Goal: Task Accomplishment & Management: Use online tool/utility

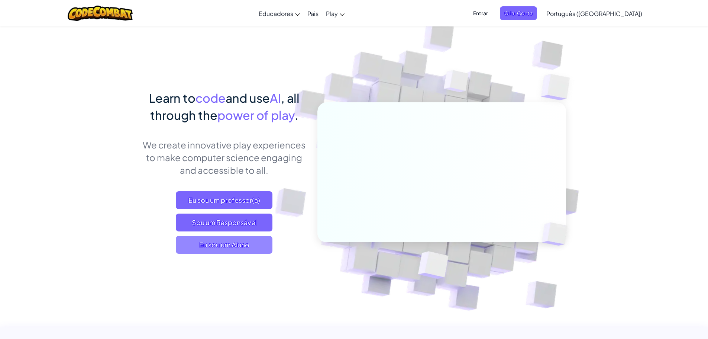
click at [216, 241] on span "Eu sou um Aluno" at bounding box center [224, 245] width 97 height 18
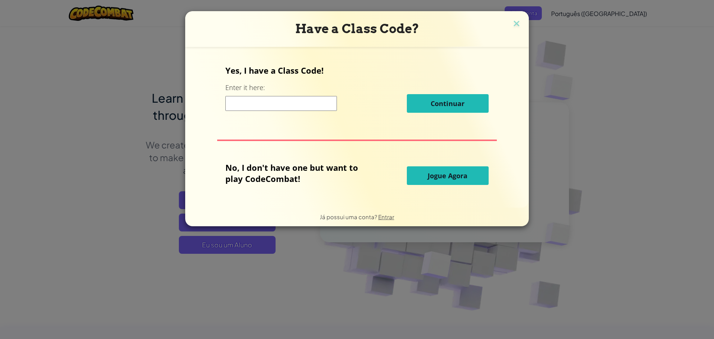
click at [417, 177] on button "Jogue Agora" at bounding box center [448, 175] width 82 height 19
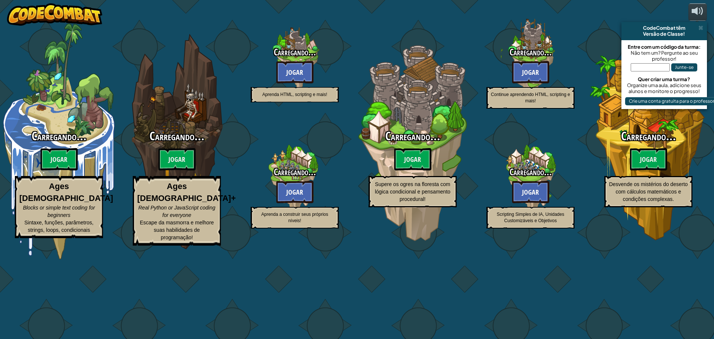
select select "pt-BR"
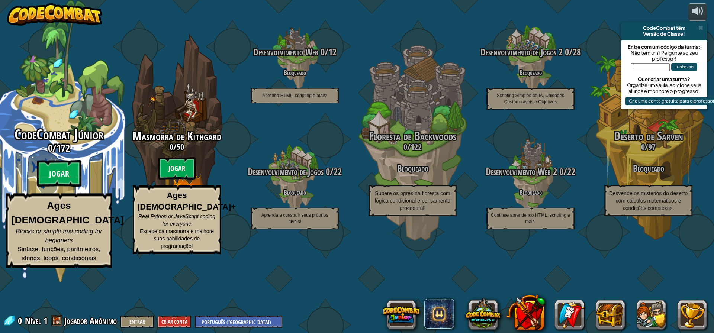
click at [54, 187] on btn "Jogar" at bounding box center [59, 173] width 45 height 27
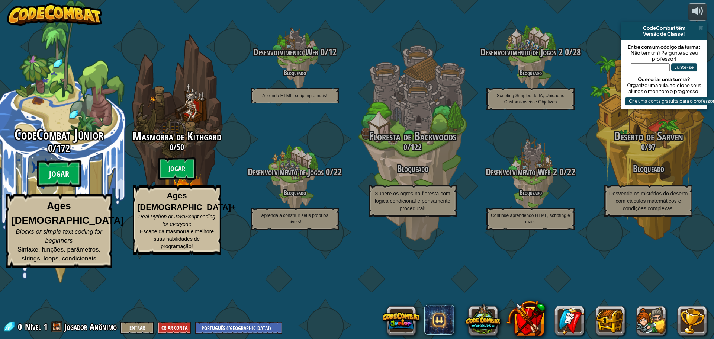
select select "pt-BR"
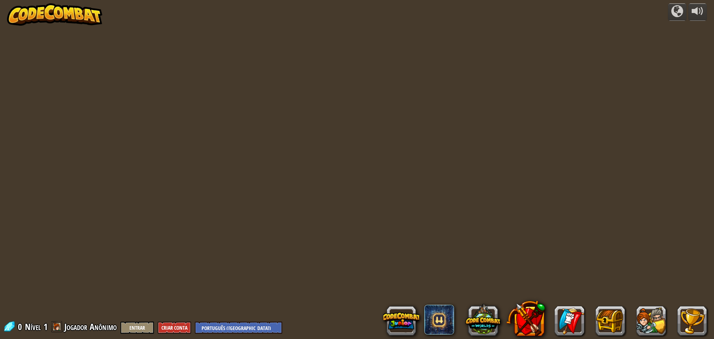
select select "pt-BR"
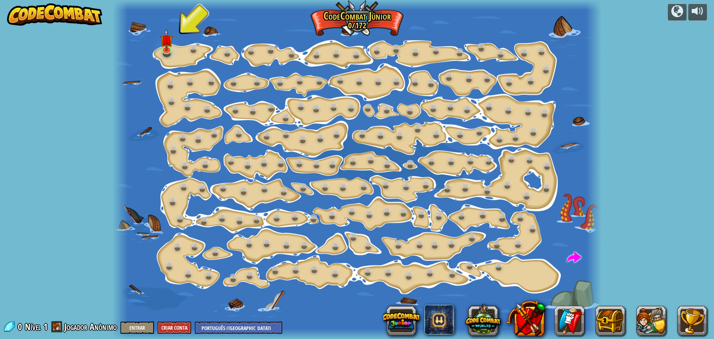
click at [179, 54] on div at bounding box center [357, 169] width 488 height 339
click at [194, 49] on link at bounding box center [194, 48] width 15 height 15
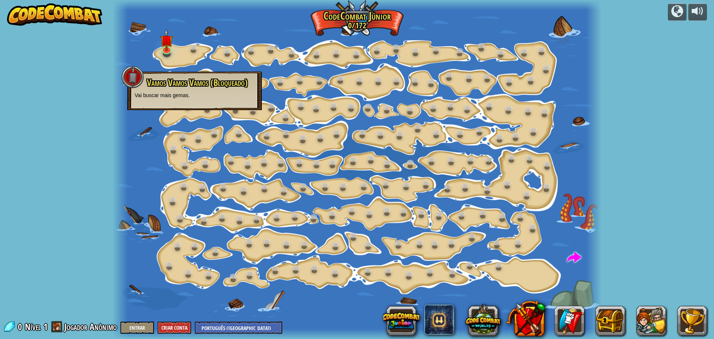
click at [230, 60] on div at bounding box center [357, 169] width 488 height 339
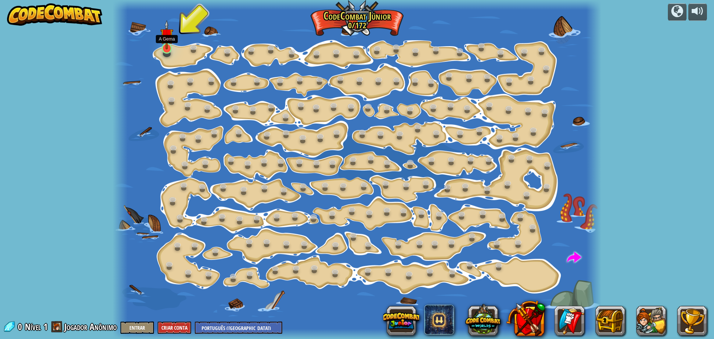
click at [162, 38] on img at bounding box center [166, 34] width 13 height 29
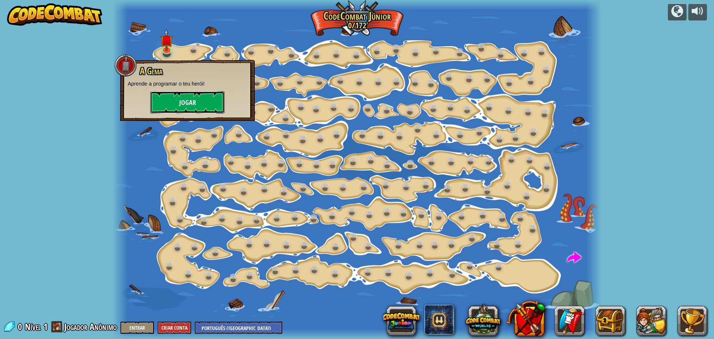
click at [162, 94] on button "Jogar" at bounding box center [187, 102] width 74 height 22
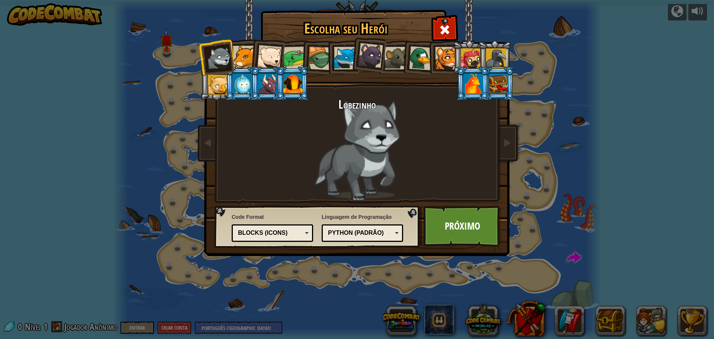
click at [154, 60] on div "Escolha seu Herói 0 Lobezinho Pantera Filhote [PERSON_NAME] Polar Sapo Tartarug…" at bounding box center [357, 169] width 714 height 339
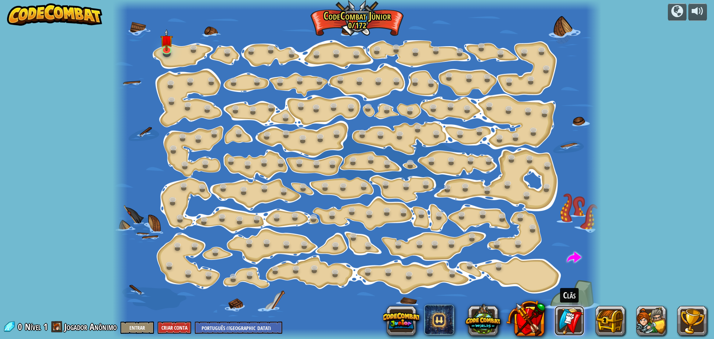
click at [555, 318] on link at bounding box center [569, 320] width 30 height 30
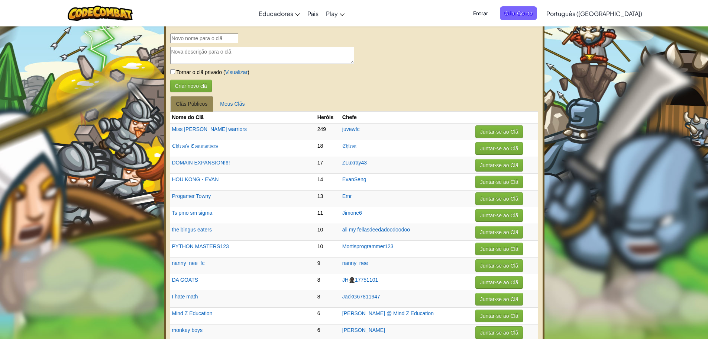
select select "pt-BR"
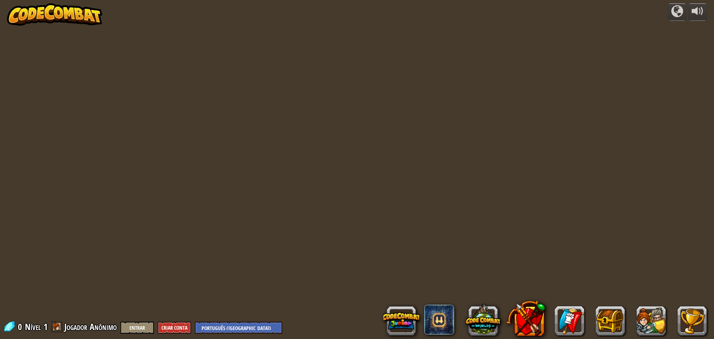
select select "pt-BR"
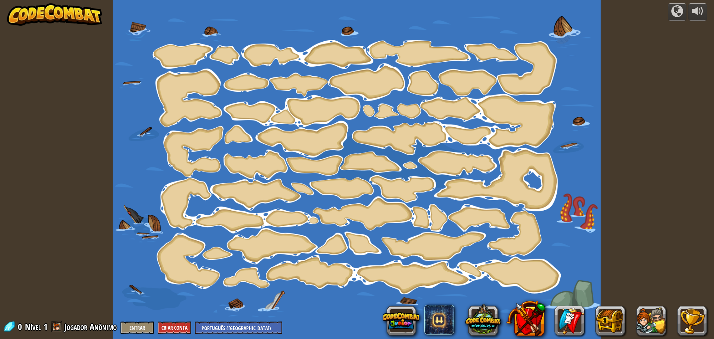
select select "pt-BR"
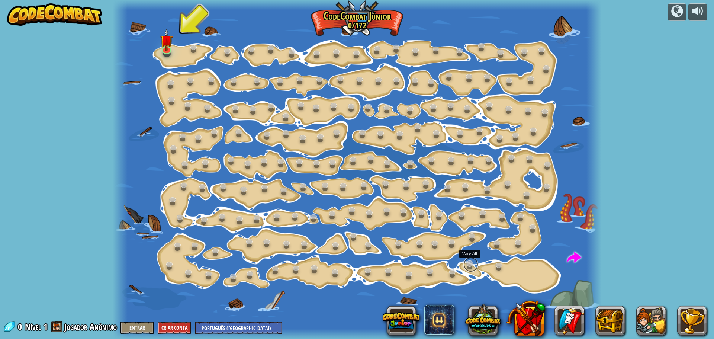
click at [475, 263] on link at bounding box center [470, 264] width 15 height 15
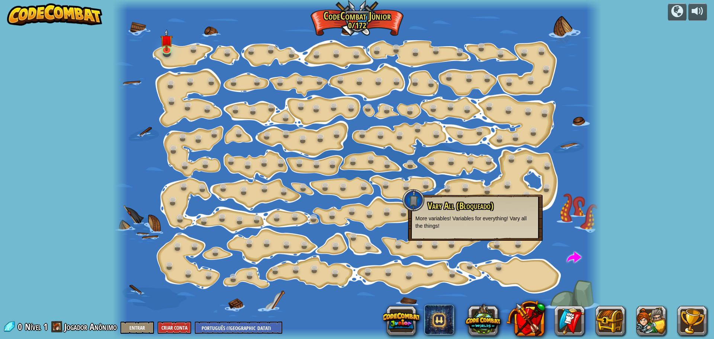
click at [445, 205] on span "Vary All (Bloqueado)" at bounding box center [460, 205] width 66 height 13
click at [163, 47] on img at bounding box center [166, 34] width 13 height 29
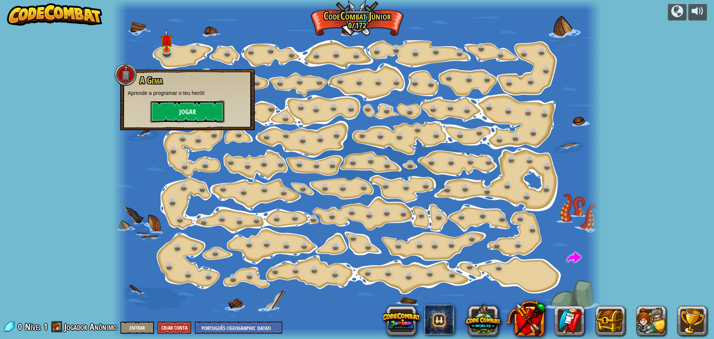
click at [164, 107] on button "Jogar" at bounding box center [187, 111] width 74 height 22
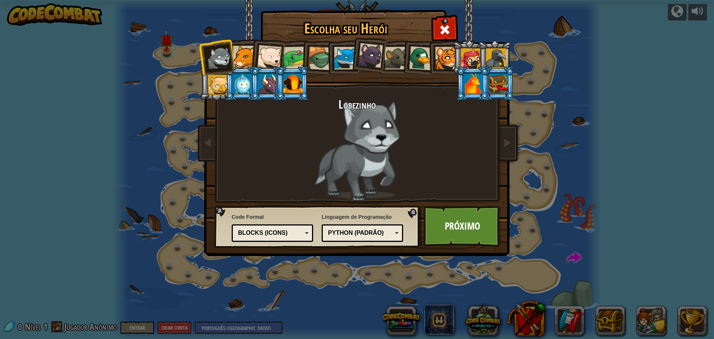
click at [247, 56] on div at bounding box center [244, 57] width 23 height 23
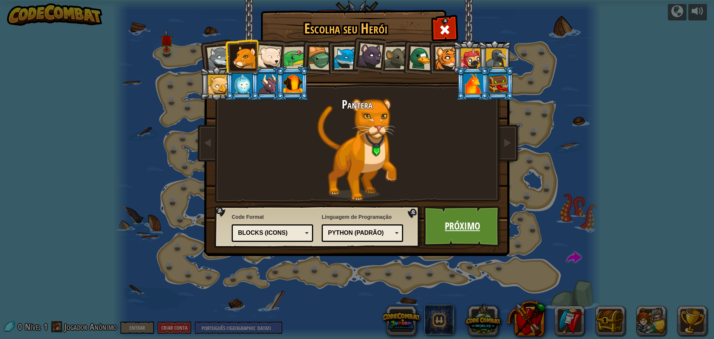
click at [451, 232] on link "Próximo" at bounding box center [462, 226] width 78 height 41
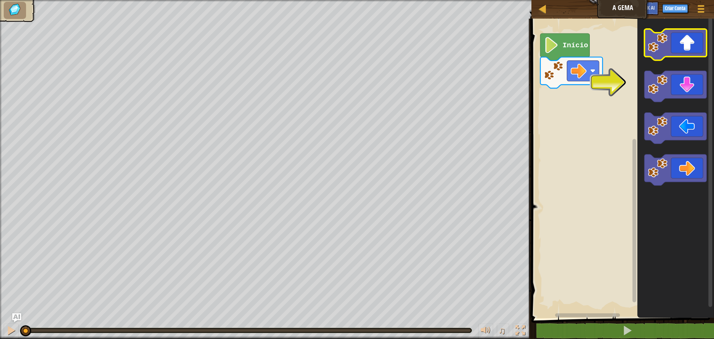
click at [679, 43] on icon "Espaço de trabalho do Blockly" at bounding box center [675, 44] width 62 height 31
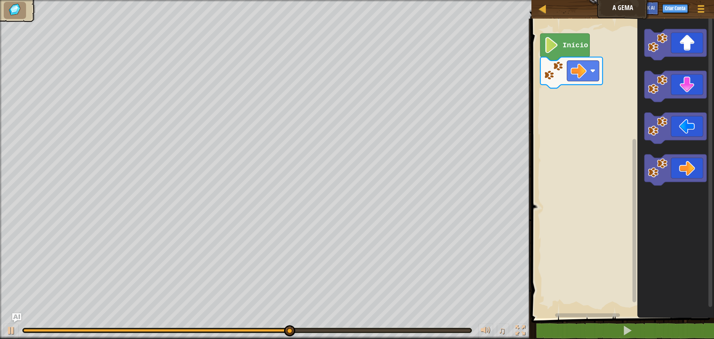
click at [460, 126] on div "Mapa A Gema Menu do Jogo Criar Conta Ask AI 1 ההההההההההההההההההההההההההההההההה…" at bounding box center [357, 169] width 714 height 339
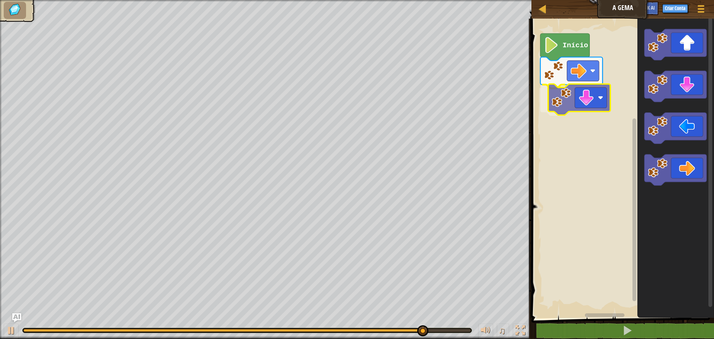
click at [557, 100] on div "Início" at bounding box center [621, 166] width 185 height 303
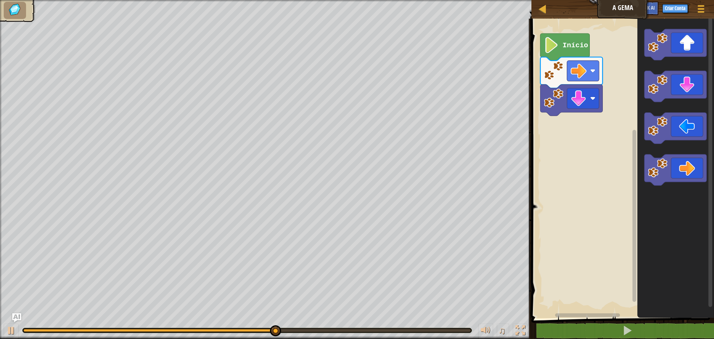
click at [640, 159] on icon "Espaço de trabalho do Blockly" at bounding box center [675, 166] width 77 height 303
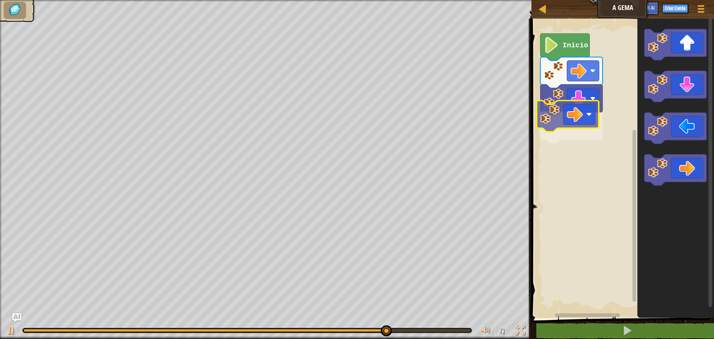
click at [546, 106] on div "Início" at bounding box center [621, 166] width 185 height 303
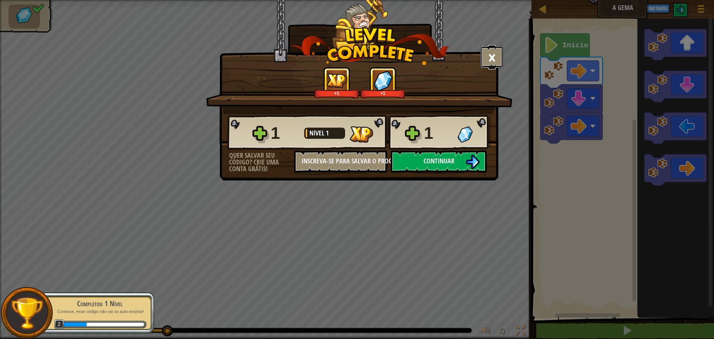
click at [496, 55] on button "×" at bounding box center [491, 57] width 23 height 22
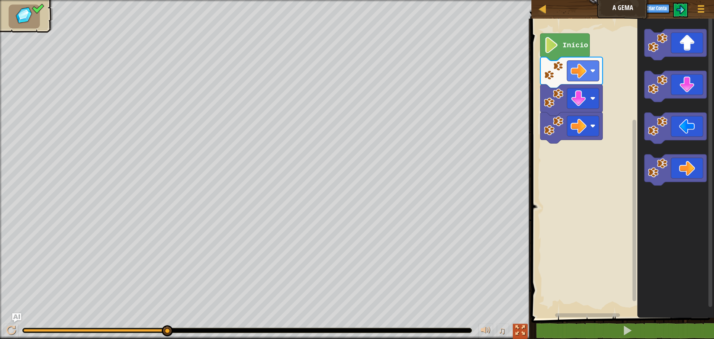
click at [517, 329] on div at bounding box center [520, 330] width 10 height 10
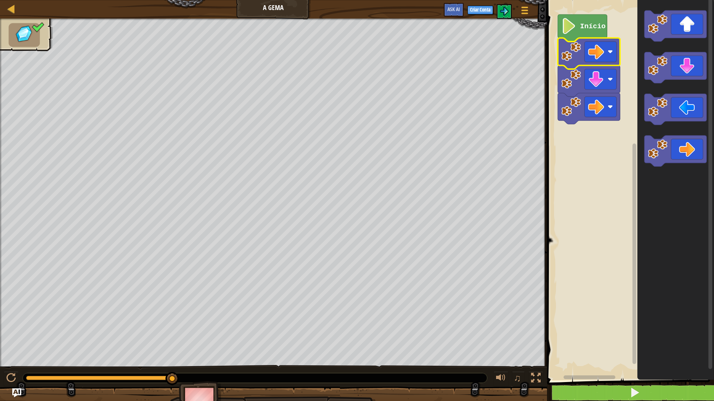
click at [573, 55] on image "Espaço de trabalho do Blockly" at bounding box center [571, 52] width 20 height 20
click at [601, 48] on image "Espaço de trabalho do Blockly" at bounding box center [596, 52] width 16 height 16
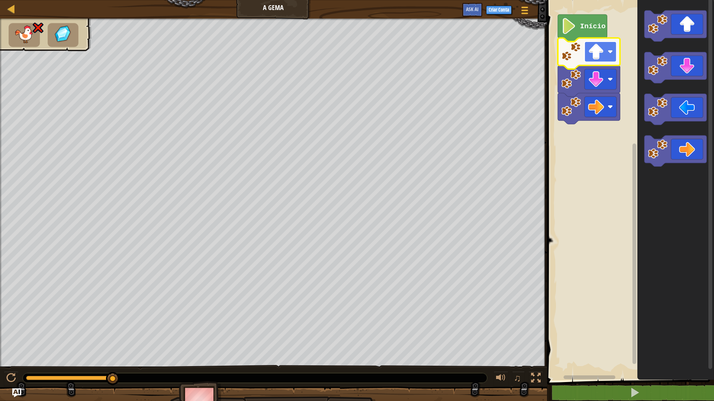
click at [596, 52] on image "Espaço de trabalho do Blockly" at bounding box center [596, 52] width 16 height 16
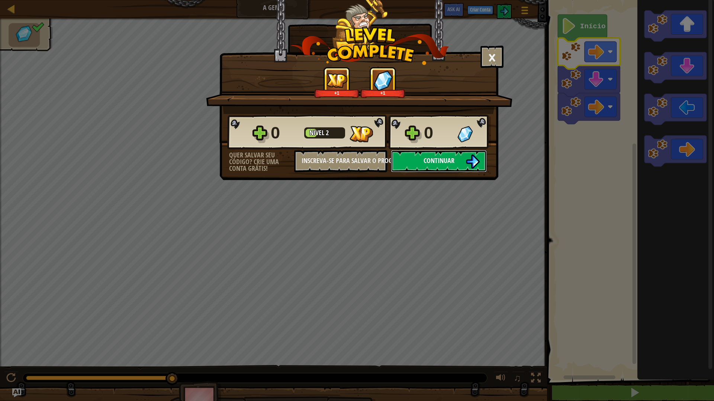
click at [437, 159] on span "Continuar" at bounding box center [438, 160] width 31 height 9
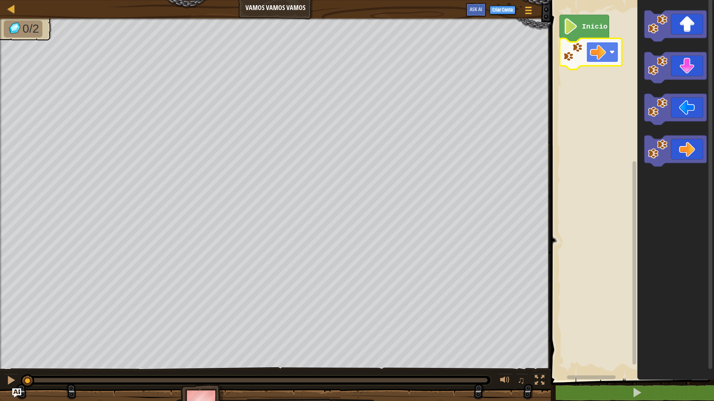
click at [600, 53] on image "Espaço de trabalho do Blockly" at bounding box center [597, 52] width 16 height 16
click at [594, 30] on text "Início" at bounding box center [595, 27] width 26 height 8
click at [593, 30] on text "Início" at bounding box center [595, 27] width 26 height 8
click at [564, 29] on image "Espaço de trabalho do Blockly" at bounding box center [570, 27] width 15 height 16
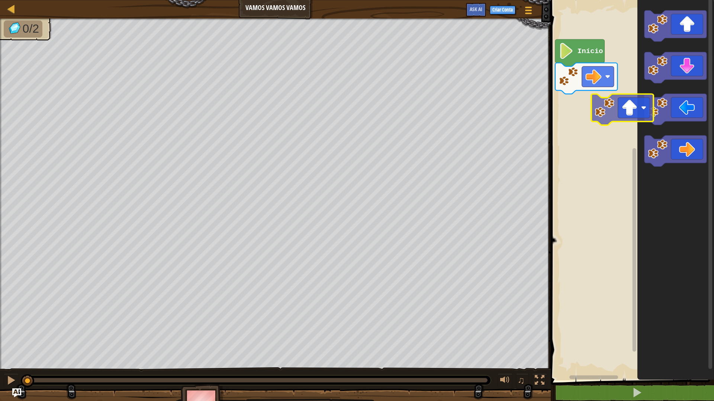
click at [605, 98] on div "Início" at bounding box center [630, 188] width 165 height 384
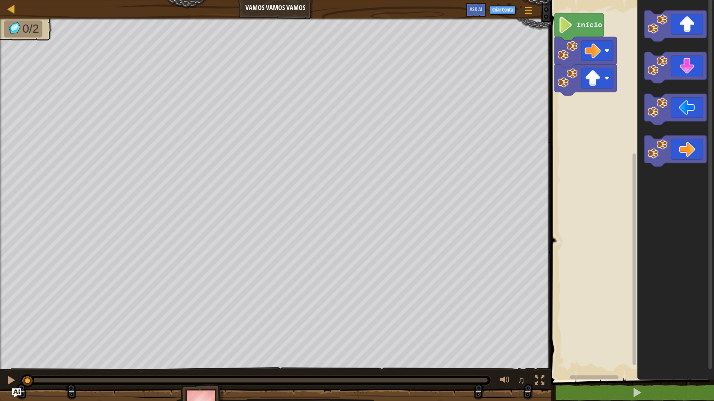
click at [591, 95] on rect "Espaço de trabalho do Blockly" at bounding box center [630, 188] width 165 height 384
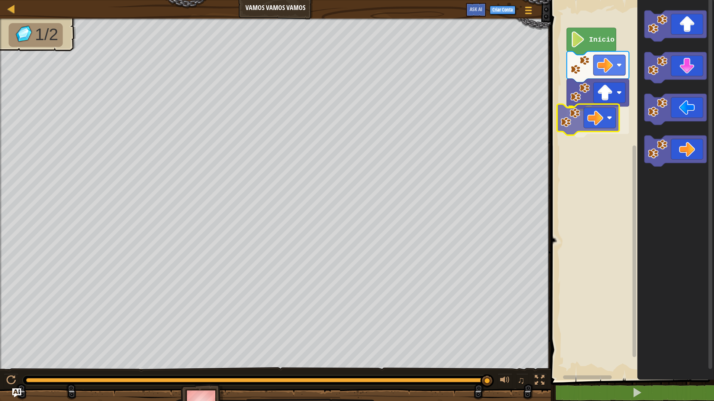
click at [594, 115] on div "Início" at bounding box center [630, 188] width 165 height 384
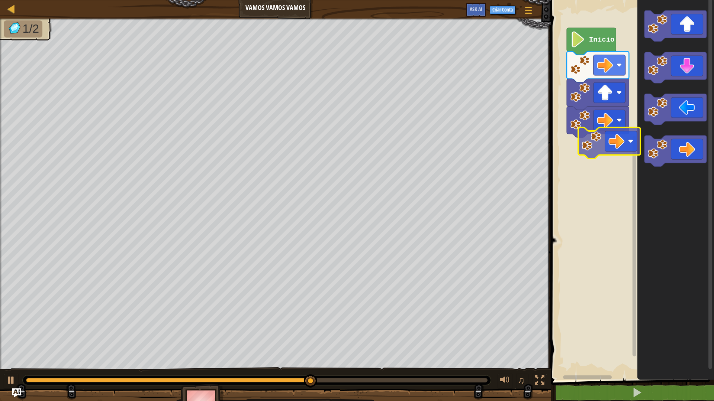
click at [610, 141] on div "Início" at bounding box center [630, 188] width 165 height 384
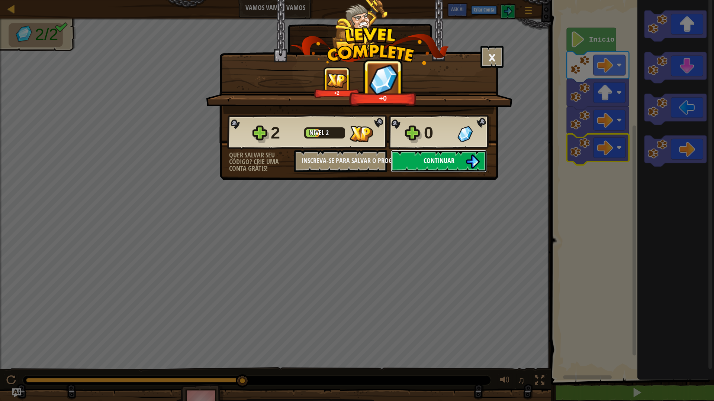
click at [450, 159] on span "Continuar" at bounding box center [438, 160] width 31 height 9
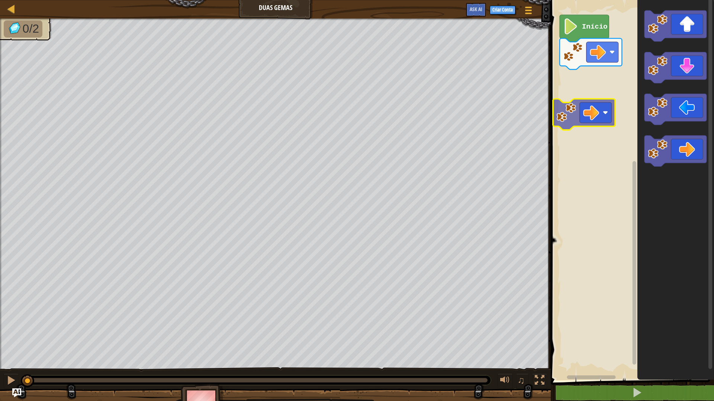
click at [578, 122] on div "Início" at bounding box center [630, 188] width 165 height 384
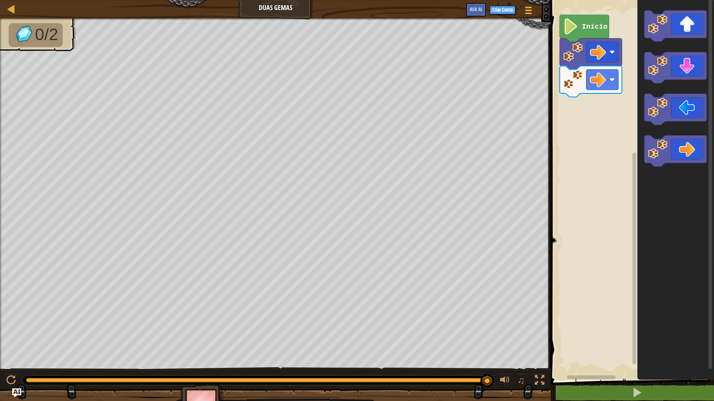
click at [466, 165] on div "Mapa Duas Gemas Menu do Jogo Criar Conta Ask AI 1 ההההההההההההההההההההההההההההה…" at bounding box center [357, 200] width 714 height 401
click at [625, 142] on div "Início" at bounding box center [630, 188] width 165 height 384
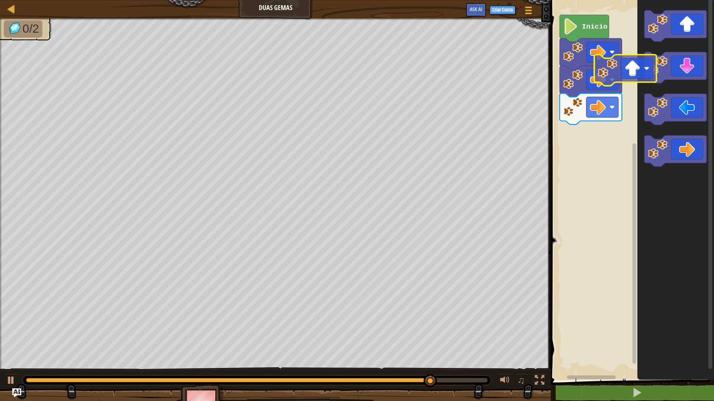
click at [625, 88] on div "Início" at bounding box center [630, 188] width 165 height 384
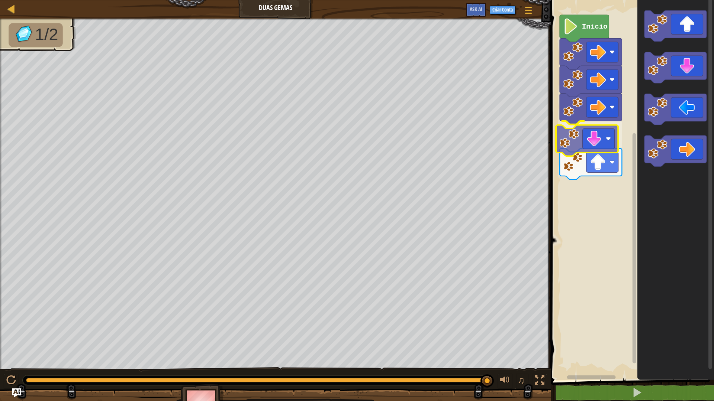
click at [608, 139] on div "Início" at bounding box center [630, 188] width 165 height 384
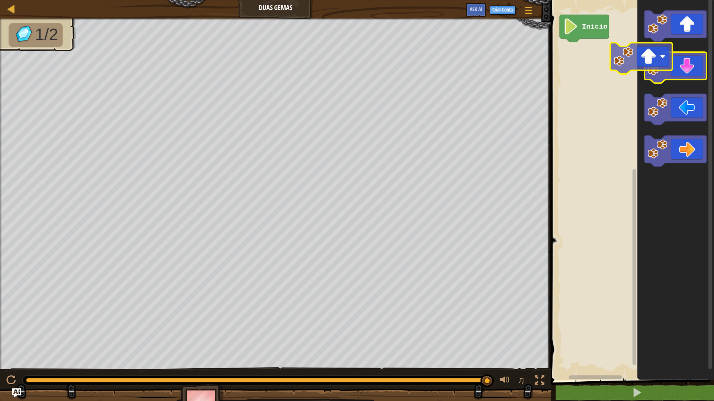
click at [609, 68] on div "Início" at bounding box center [630, 188] width 165 height 384
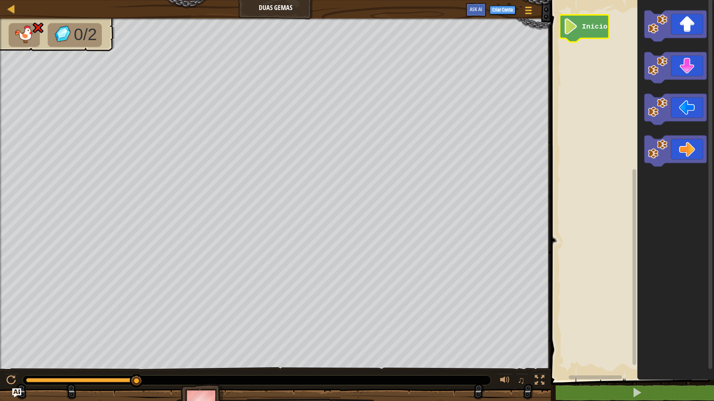
click at [573, 27] on image "Espaço de trabalho do Blockly" at bounding box center [570, 27] width 15 height 16
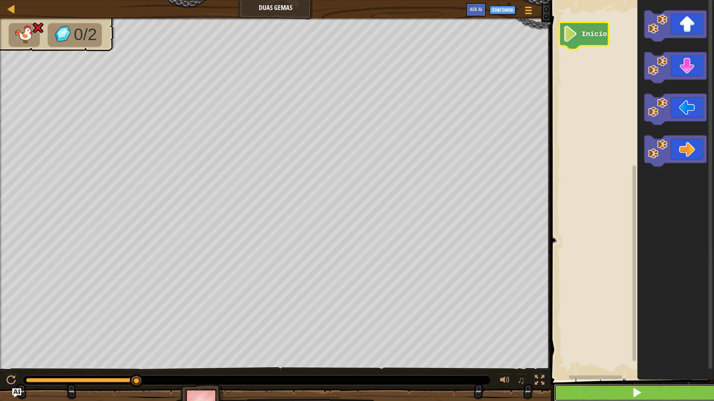
click at [625, 338] on button at bounding box center [636, 393] width 165 height 17
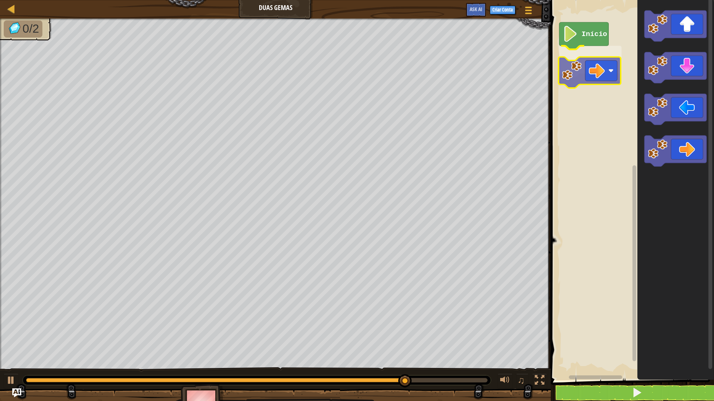
click at [601, 76] on div "Início" at bounding box center [630, 188] width 165 height 384
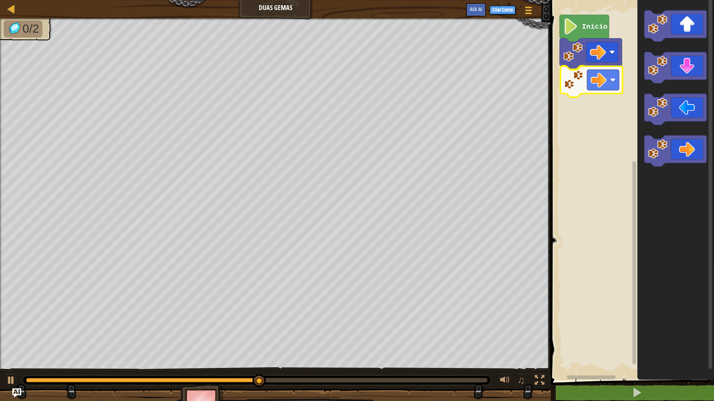
click at [582, 68] on div "Início" at bounding box center [630, 188] width 165 height 384
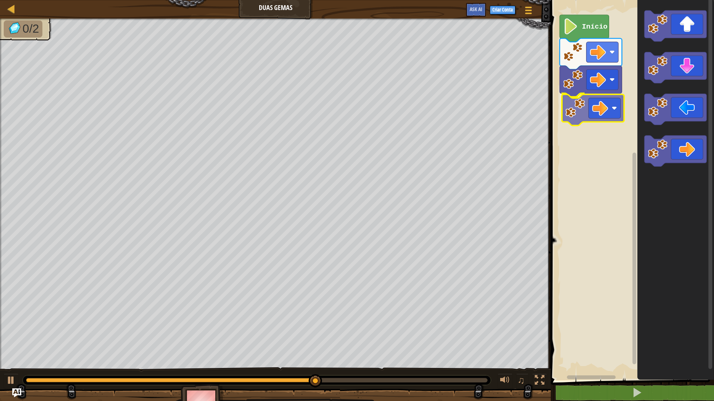
click at [596, 107] on div "Início" at bounding box center [630, 188] width 165 height 384
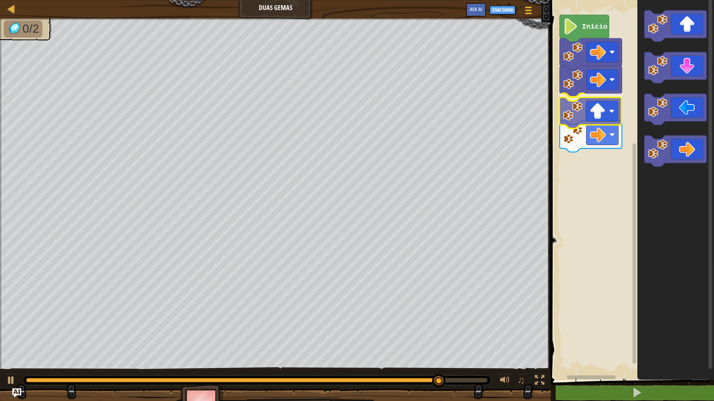
click at [598, 110] on div "Início" at bounding box center [630, 188] width 165 height 384
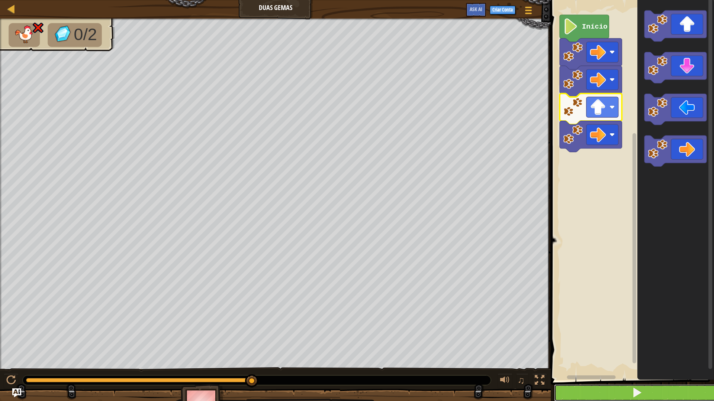
click at [645, 338] on button at bounding box center [636, 393] width 165 height 17
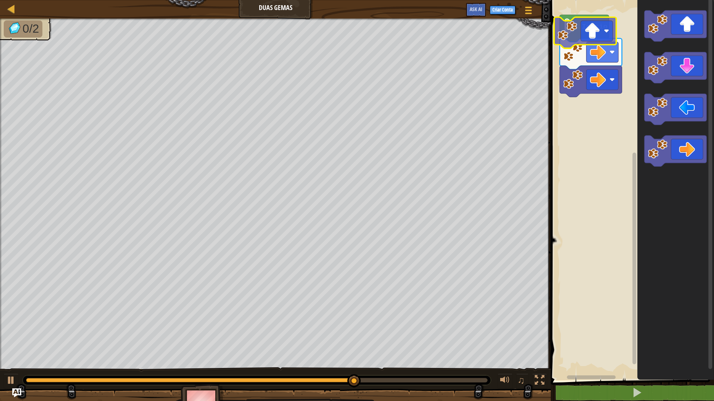
click at [589, 42] on div "Início" at bounding box center [630, 188] width 165 height 384
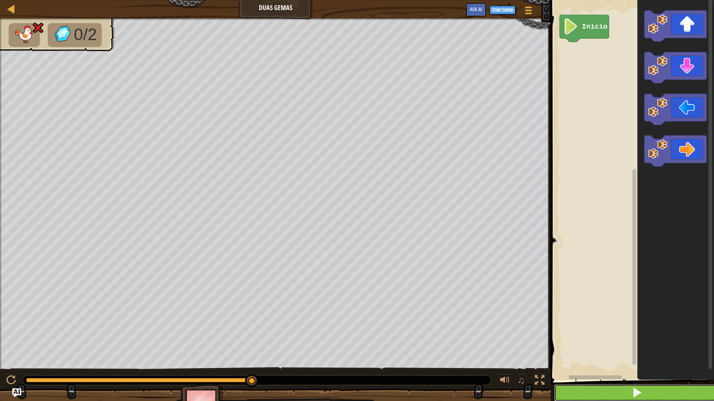
click at [635, 338] on button at bounding box center [636, 393] width 165 height 17
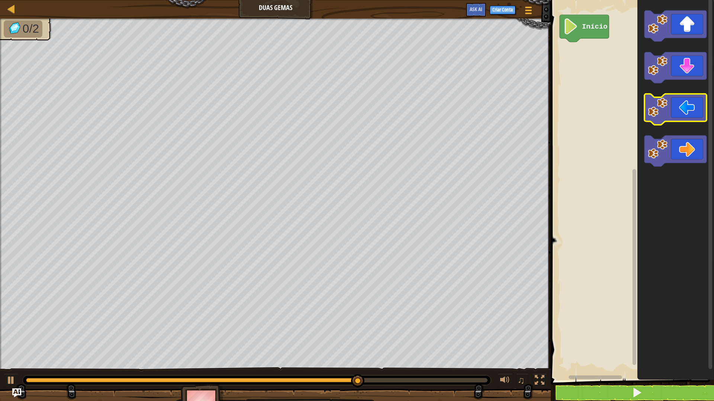
click at [675, 130] on icon "Espaço de trabalho do Blockly" at bounding box center [675, 188] width 77 height 384
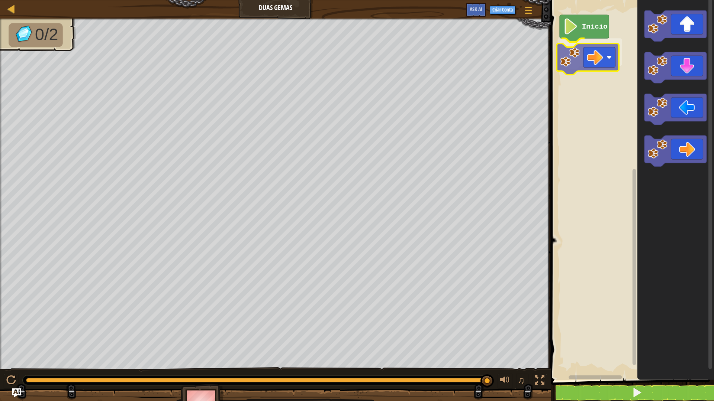
click at [579, 55] on div "Início" at bounding box center [630, 188] width 165 height 384
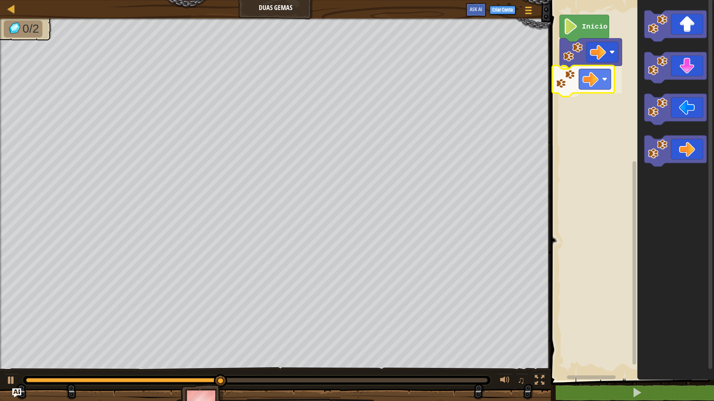
click at [573, 77] on div "Início" at bounding box center [630, 188] width 165 height 384
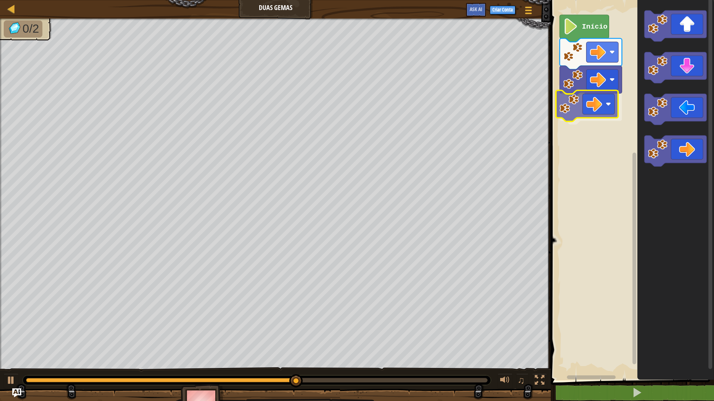
click at [582, 109] on div "Início" at bounding box center [630, 188] width 165 height 384
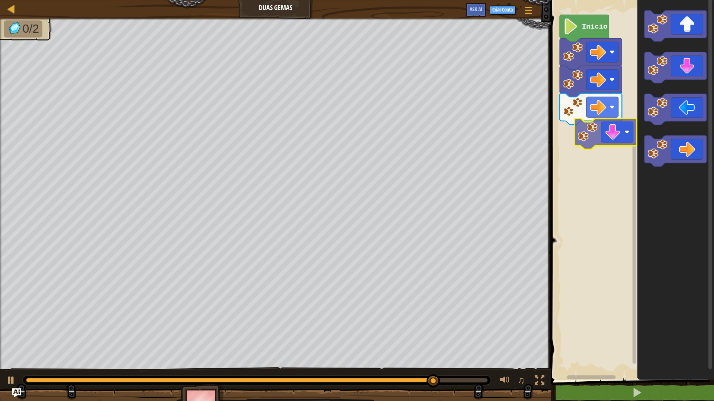
click at [618, 139] on div "Início" at bounding box center [630, 188] width 165 height 384
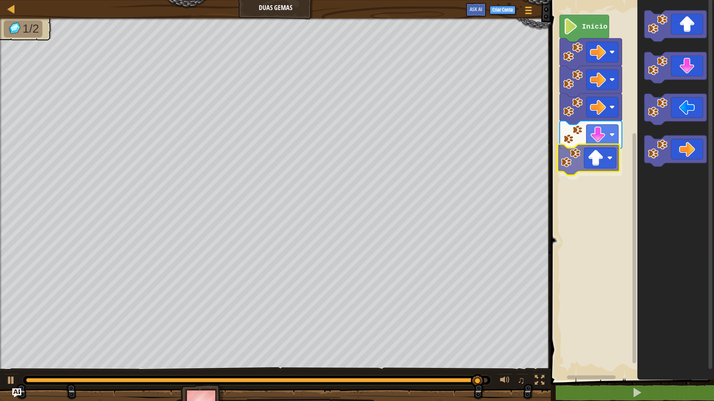
click at [607, 158] on div "Início" at bounding box center [630, 188] width 165 height 384
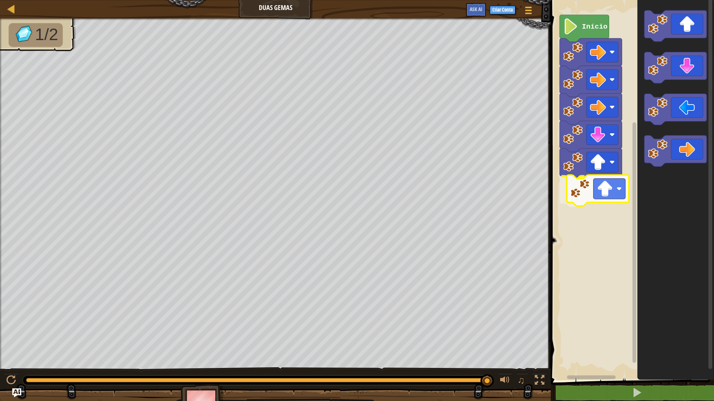
click at [606, 187] on div "Início" at bounding box center [630, 188] width 165 height 384
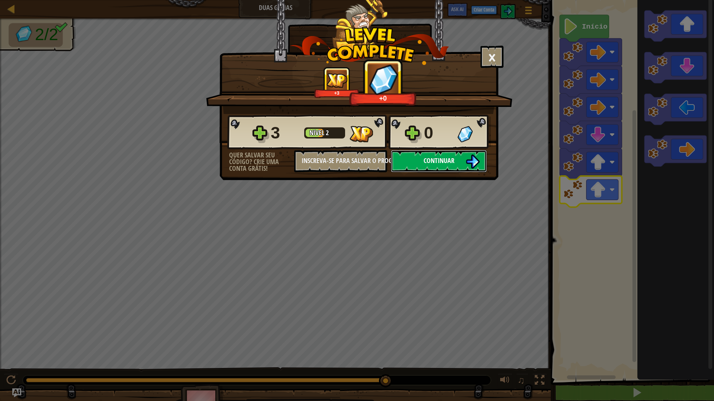
click at [463, 158] on button "Continuar" at bounding box center [439, 161] width 96 height 22
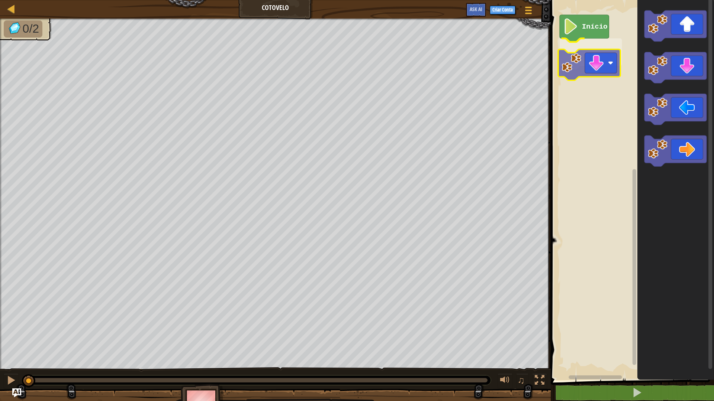
click at [602, 69] on div "Início" at bounding box center [630, 188] width 165 height 384
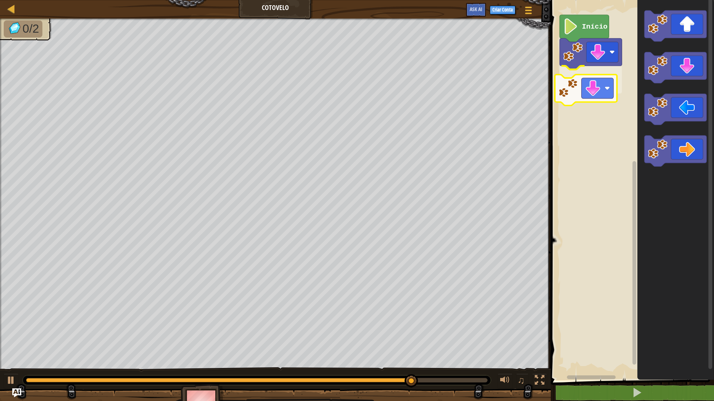
click at [593, 87] on div "Início" at bounding box center [630, 188] width 165 height 384
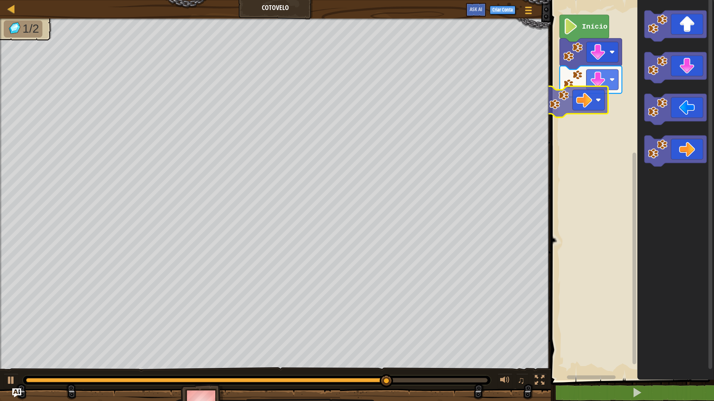
click at [589, 96] on div "Início" at bounding box center [630, 188] width 165 height 384
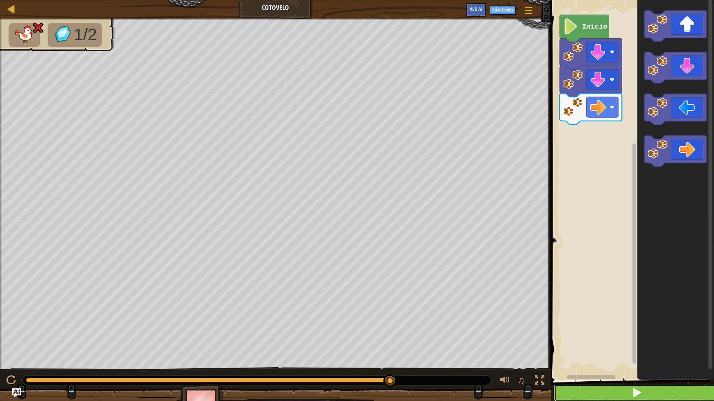
click at [625, 338] on button at bounding box center [636, 393] width 165 height 17
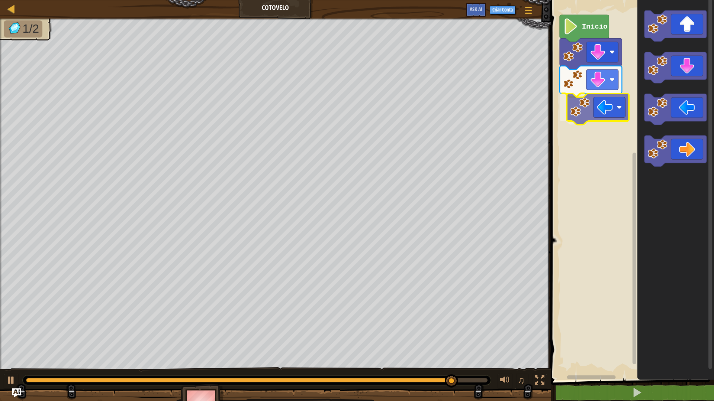
click at [601, 104] on div "Início" at bounding box center [630, 188] width 165 height 384
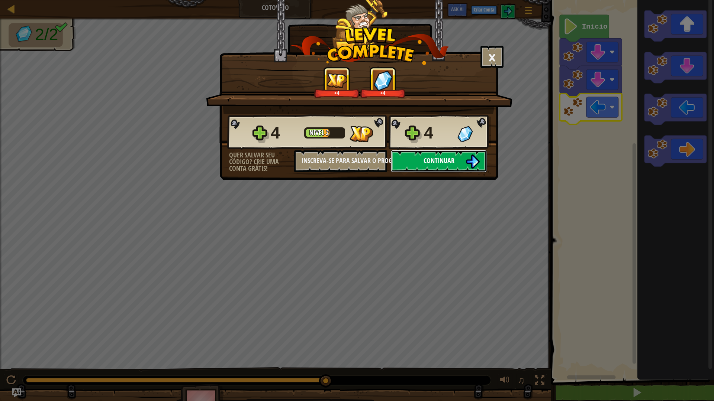
click at [433, 156] on span "Continuar" at bounding box center [438, 160] width 31 height 9
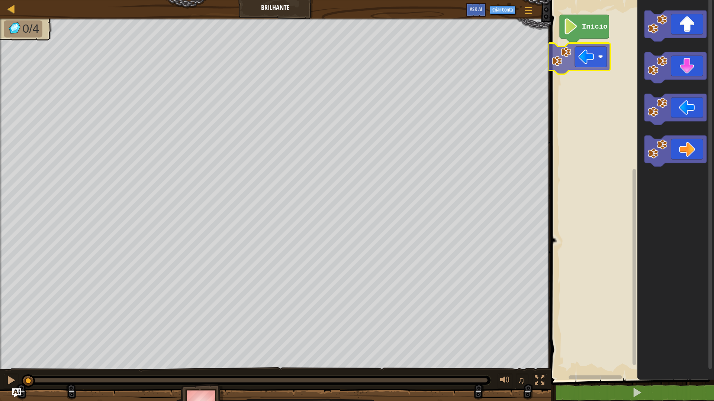
click at [576, 64] on div "Início" at bounding box center [630, 188] width 165 height 384
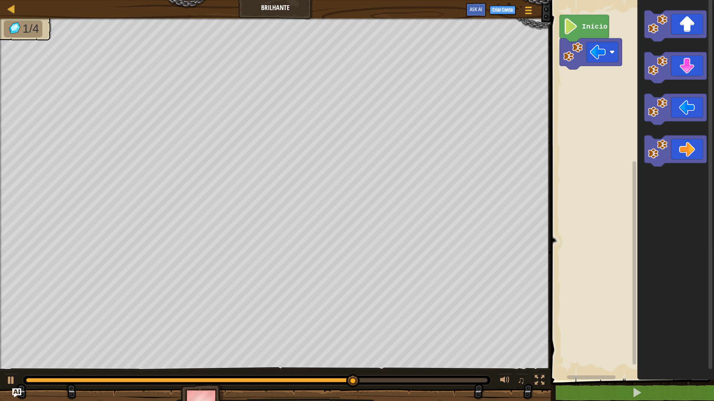
click at [439, 136] on div "Mapa [PERSON_NAME] Menu do Jogo Criar Conta Ask AI 1 הההההההההההההההההההההההההה…" at bounding box center [357, 200] width 714 height 401
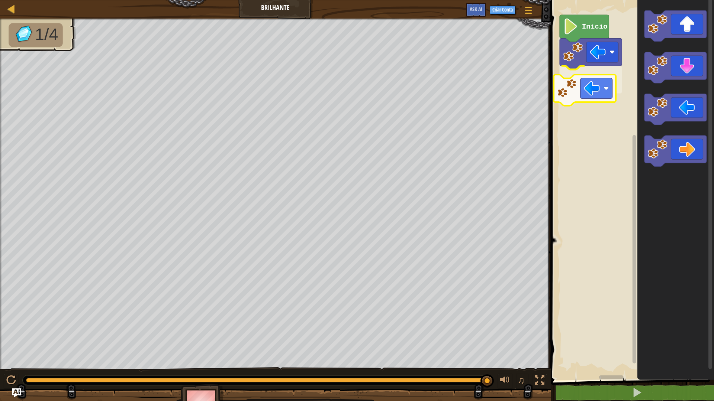
click at [566, 88] on div "Início" at bounding box center [630, 188] width 165 height 384
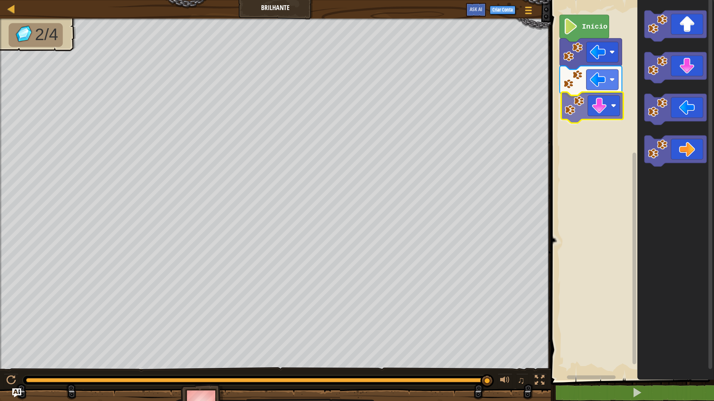
click at [606, 107] on div "Início" at bounding box center [630, 188] width 165 height 384
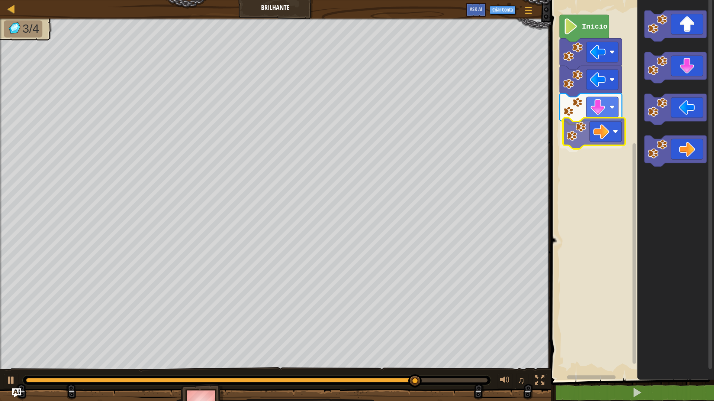
click at [600, 139] on div "Início" at bounding box center [630, 188] width 165 height 384
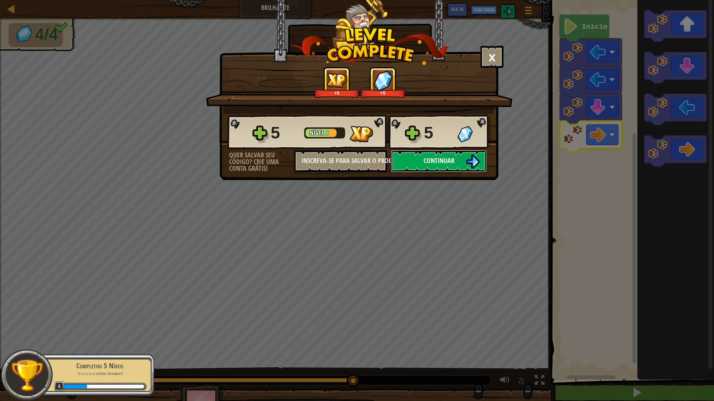
click at [432, 165] on span "Continuar" at bounding box center [438, 160] width 31 height 9
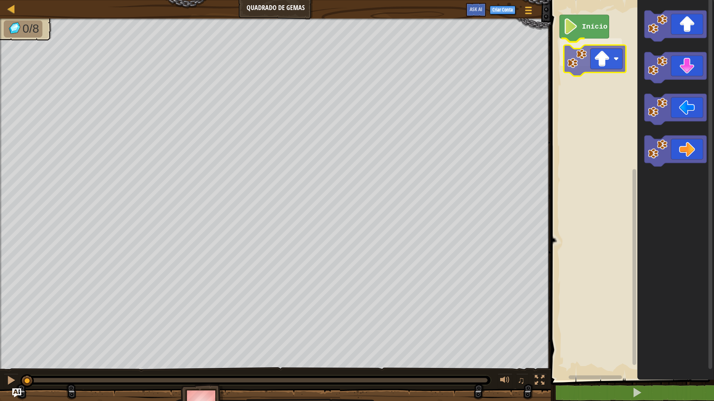
click at [605, 68] on div "Início" at bounding box center [630, 188] width 165 height 384
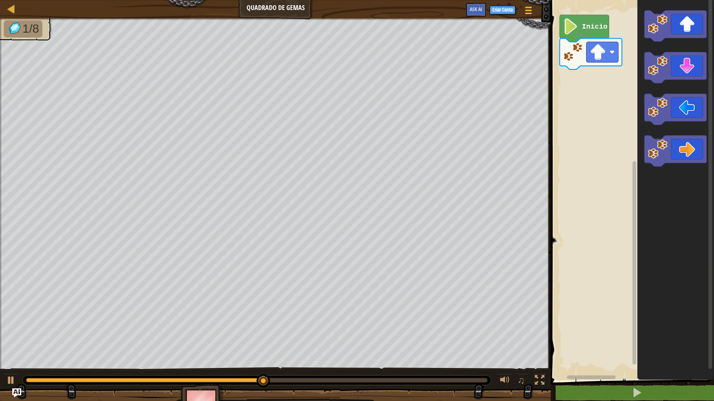
click at [444, 120] on div "Mapa Quadrado de Gemas Menu do Jogo Criar Conta Ask AI 1 הההההההההההההההההההההה…" at bounding box center [357, 200] width 714 height 401
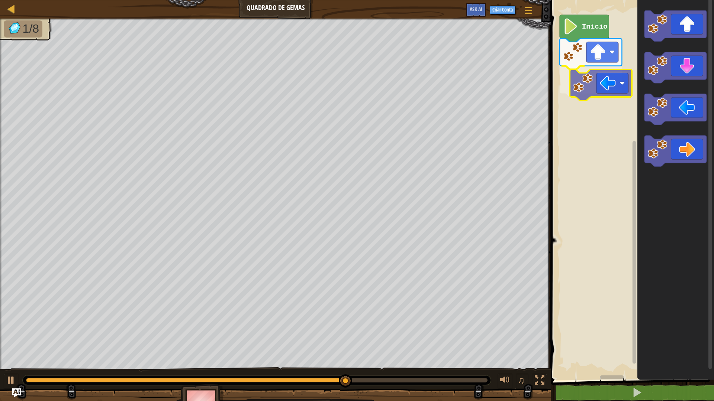
click at [578, 77] on div "Início" at bounding box center [630, 188] width 165 height 384
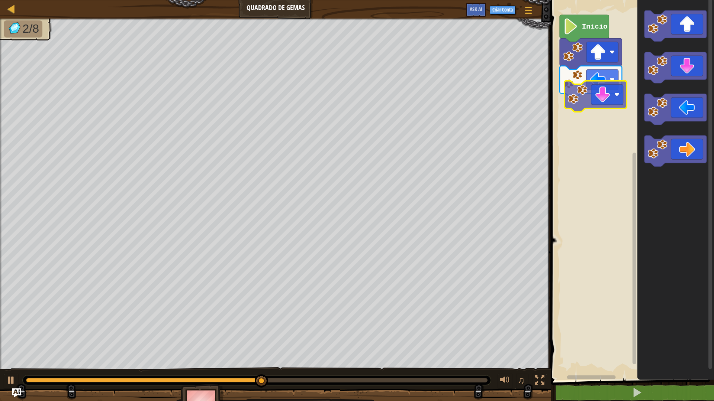
click at [606, 100] on div "Início" at bounding box center [630, 188] width 165 height 384
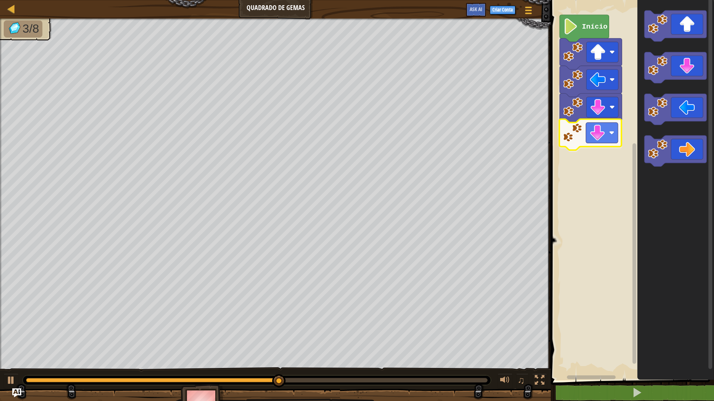
click at [596, 146] on div "Início" at bounding box center [630, 188] width 165 height 384
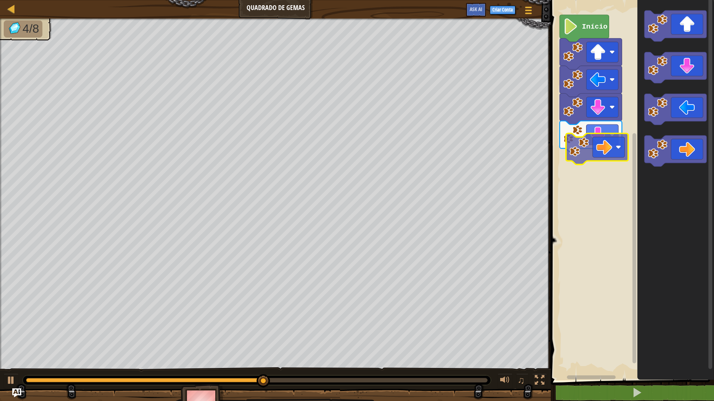
click at [588, 159] on div "Início" at bounding box center [630, 188] width 165 height 384
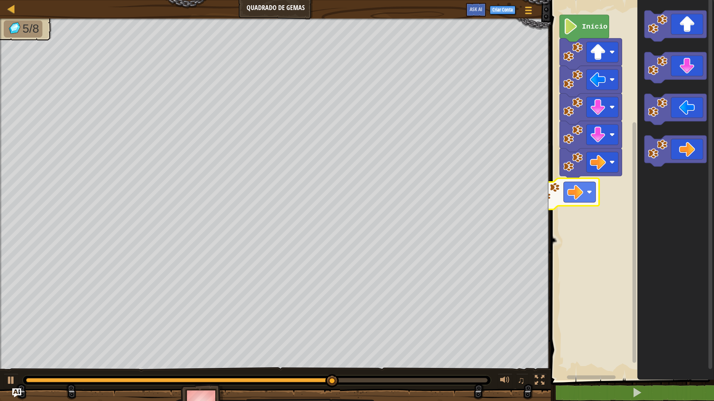
click at [575, 193] on div "Início" at bounding box center [630, 188] width 165 height 384
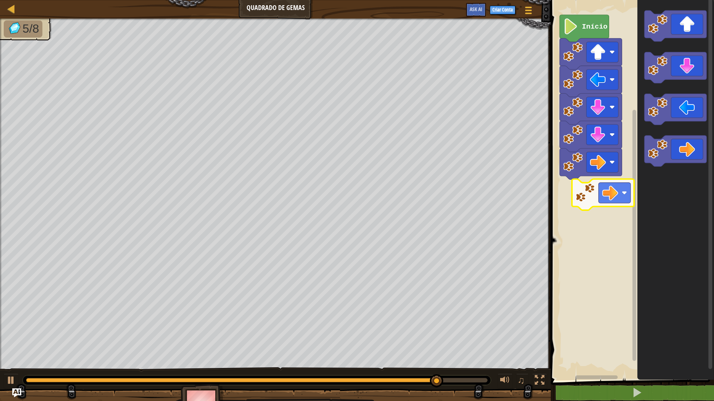
click at [605, 189] on div "Início" at bounding box center [630, 188] width 165 height 384
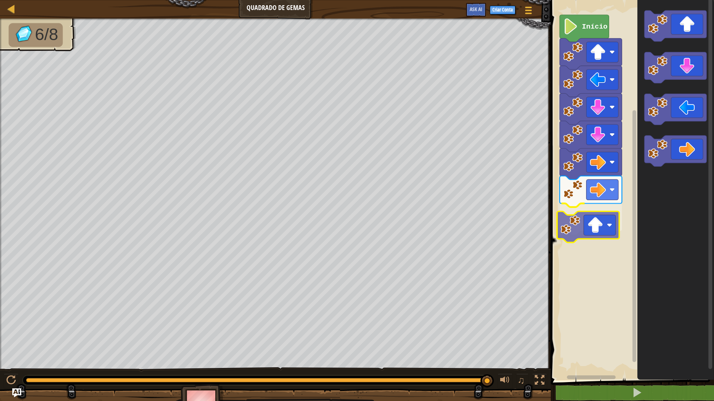
click at [592, 233] on div "Início" at bounding box center [630, 188] width 165 height 384
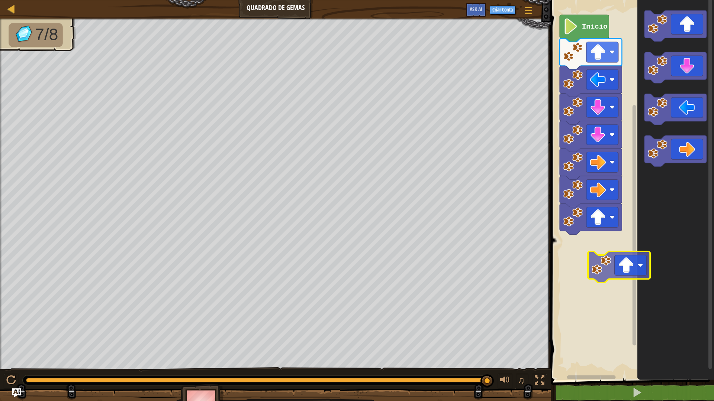
click at [612, 257] on div "Início" at bounding box center [630, 188] width 165 height 384
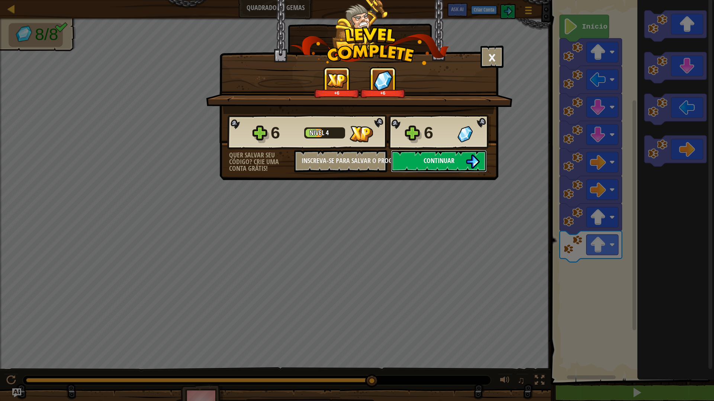
click at [440, 159] on span "Continuar" at bounding box center [438, 160] width 31 height 9
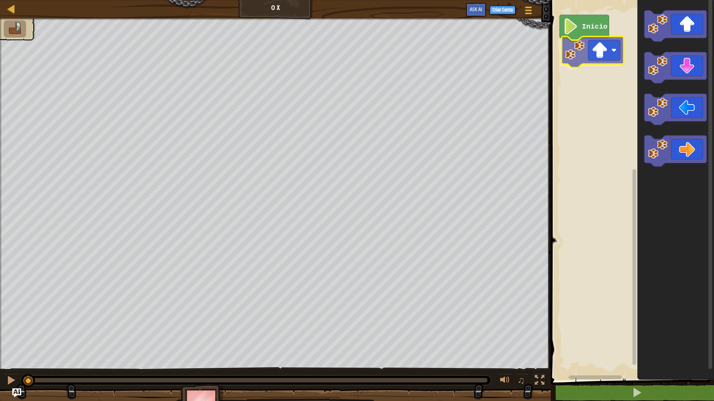
click at [613, 55] on div "Início" at bounding box center [630, 188] width 165 height 384
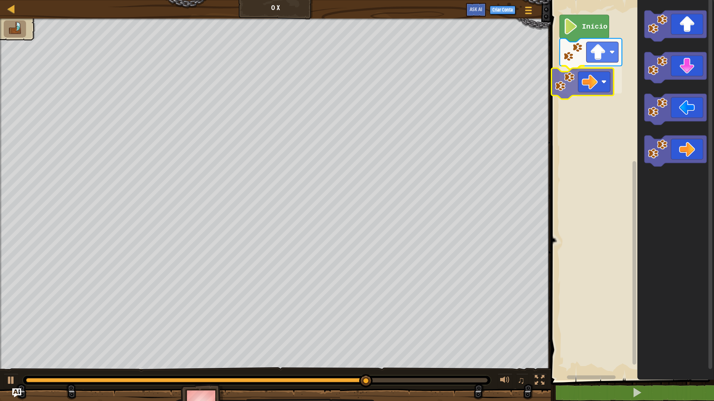
click at [588, 85] on div "Início" at bounding box center [630, 188] width 165 height 384
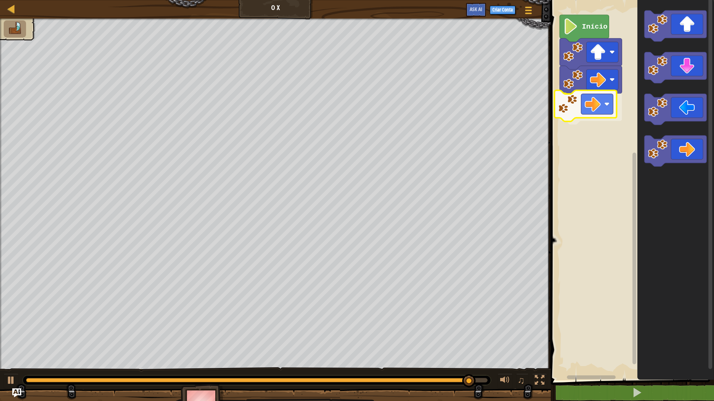
click at [587, 99] on div "Início" at bounding box center [630, 188] width 165 height 384
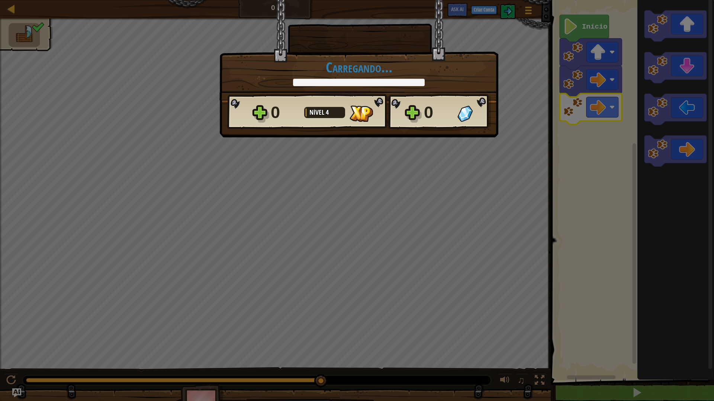
click at [412, 69] on h1 "Carregando..." at bounding box center [358, 67] width 263 height 16
click at [389, 77] on div "Carregando..." at bounding box center [358, 72] width 263 height 27
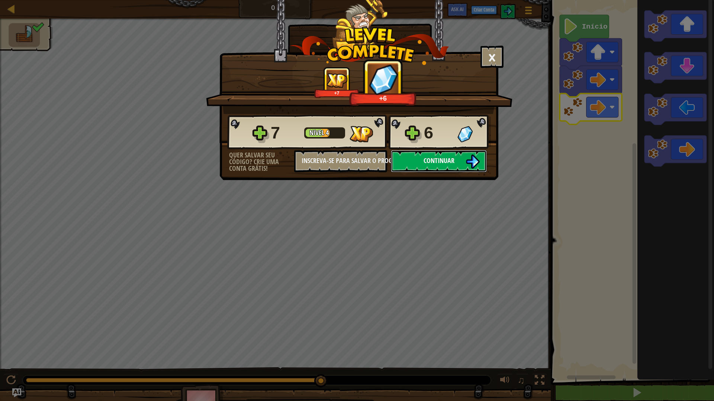
click at [420, 153] on button "Continuar" at bounding box center [439, 161] width 96 height 22
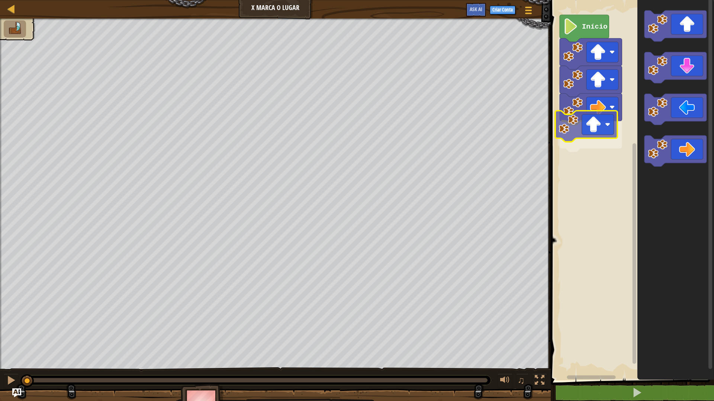
click at [595, 132] on div "Início" at bounding box center [630, 188] width 165 height 384
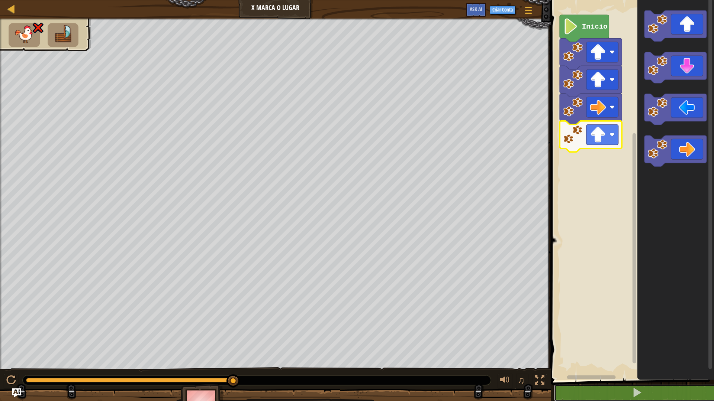
drag, startPoint x: 610, startPoint y: 391, endPoint x: 613, endPoint y: 384, distance: 6.8
click at [613, 338] on div "1 2 3 4 go ( 'up' , 1 ) go ( 'up' , 1 ) go ( 'right' , 1 ) הההההההההההההההההההה…" at bounding box center [630, 208] width 165 height 409
drag, startPoint x: 606, startPoint y: 396, endPoint x: 611, endPoint y: 375, distance: 21.7
click at [607, 338] on button at bounding box center [636, 393] width 165 height 17
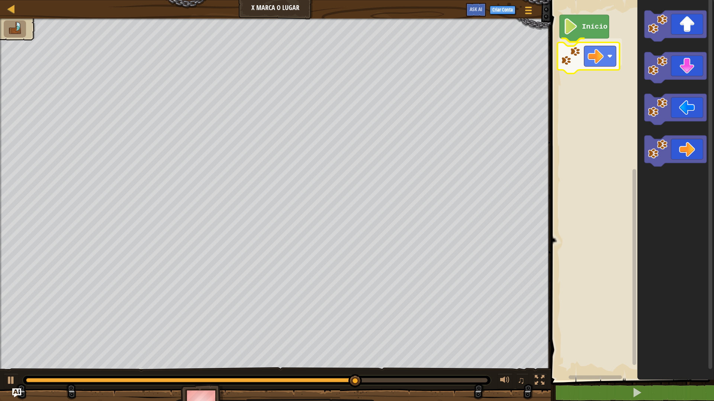
click at [589, 48] on div "Início" at bounding box center [630, 188] width 165 height 384
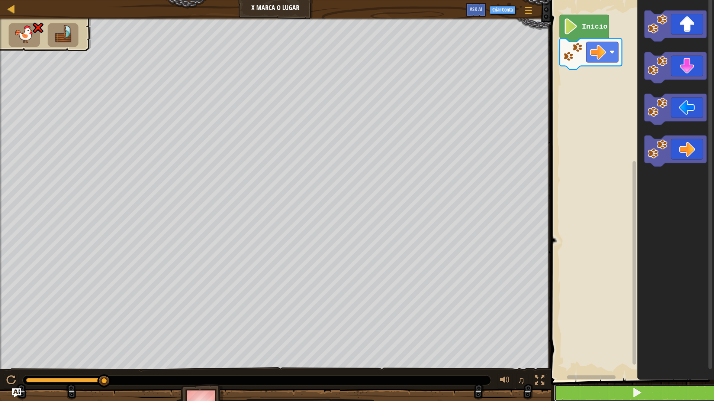
click at [612, 338] on button at bounding box center [636, 393] width 165 height 17
drag, startPoint x: 624, startPoint y: 396, endPoint x: 624, endPoint y: 388, distance: 7.8
click at [624, 338] on button at bounding box center [636, 393] width 165 height 17
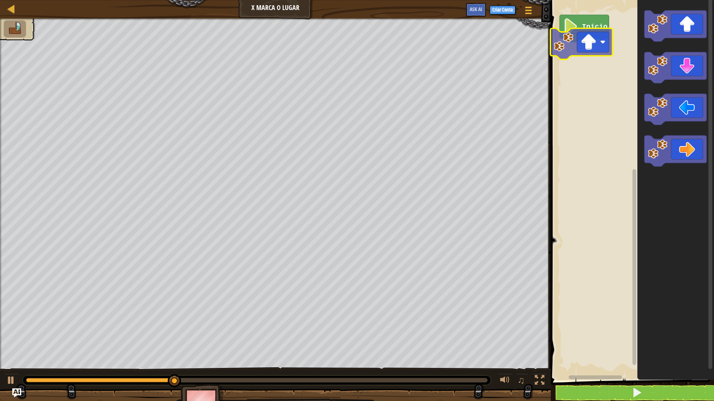
click at [582, 42] on div "Início" at bounding box center [630, 188] width 165 height 384
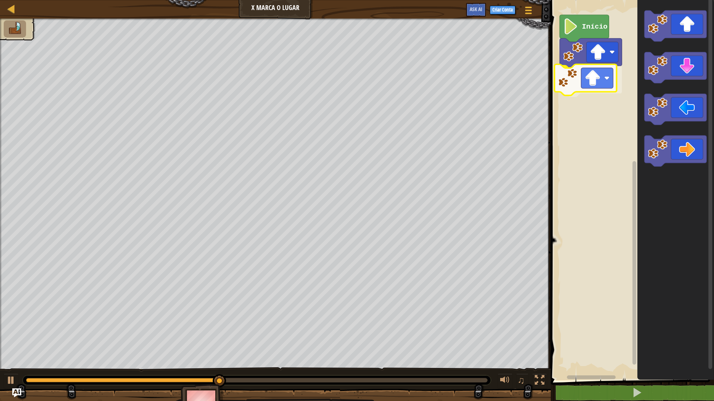
click at [589, 83] on div "Início" at bounding box center [630, 188] width 165 height 384
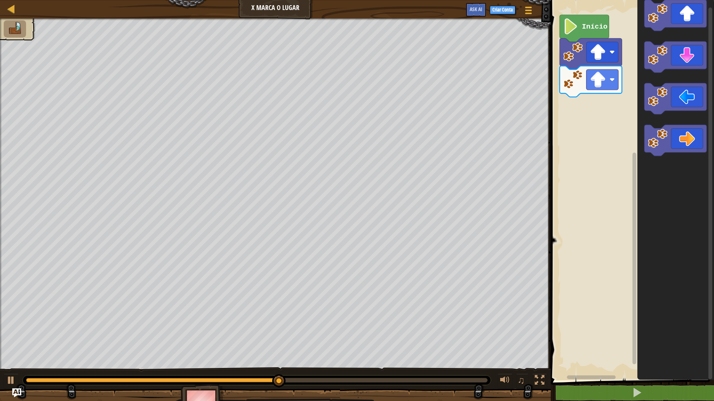
click at [634, 120] on div "Início" at bounding box center [630, 188] width 165 height 384
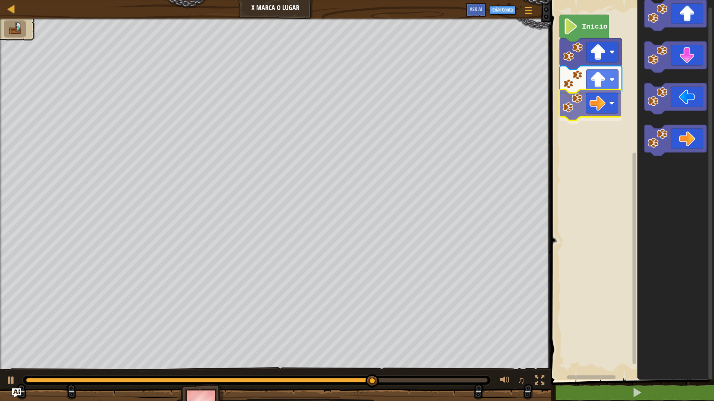
click at [585, 96] on div "Início" at bounding box center [630, 188] width 165 height 384
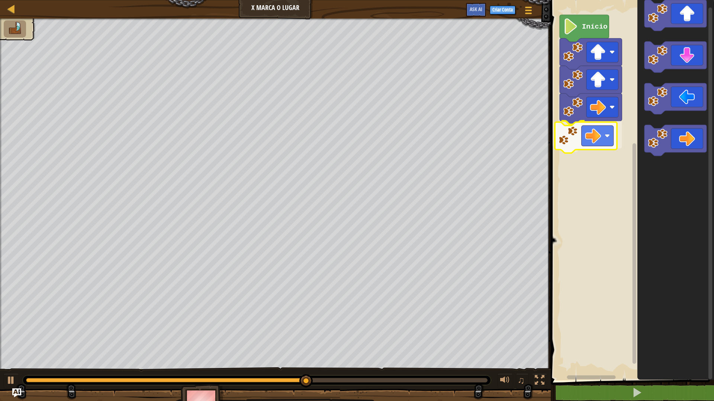
click at [593, 133] on div "Início" at bounding box center [630, 188] width 165 height 384
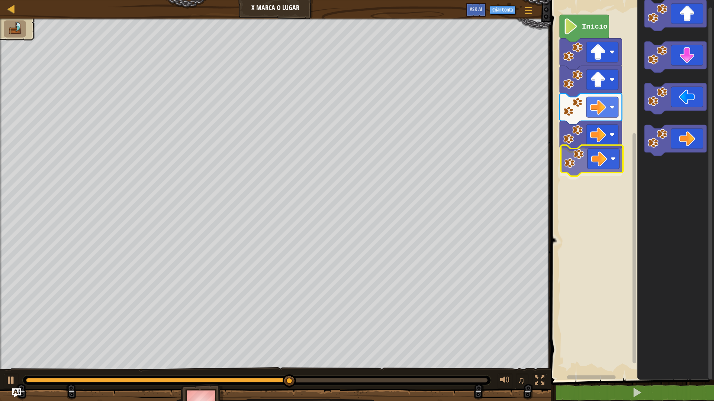
click at [606, 164] on div "Início" at bounding box center [630, 188] width 165 height 384
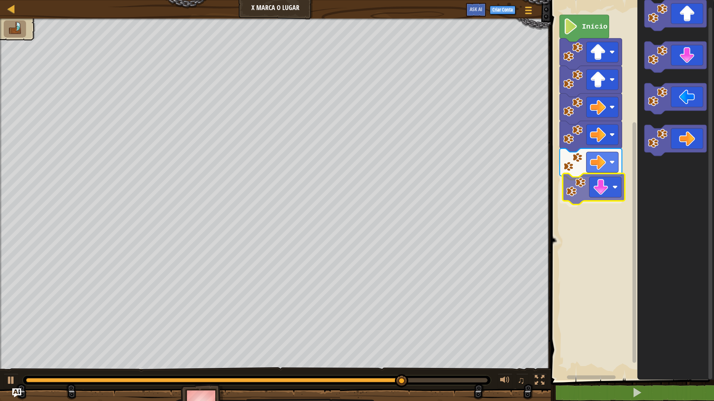
click at [606, 181] on div "Início" at bounding box center [630, 188] width 165 height 384
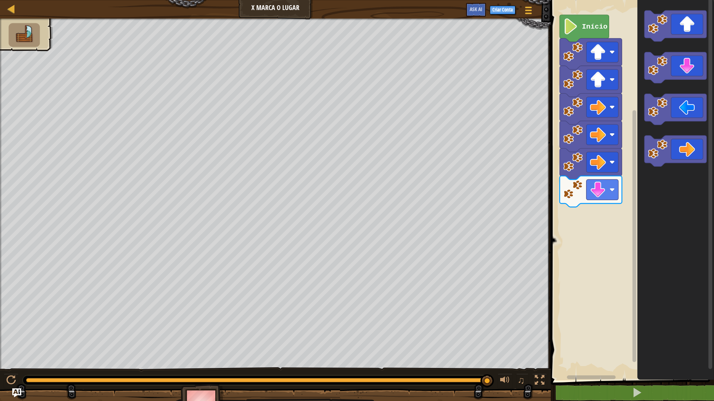
click at [662, 77] on icon "Espaço de trabalho do Blockly" at bounding box center [675, 67] width 62 height 31
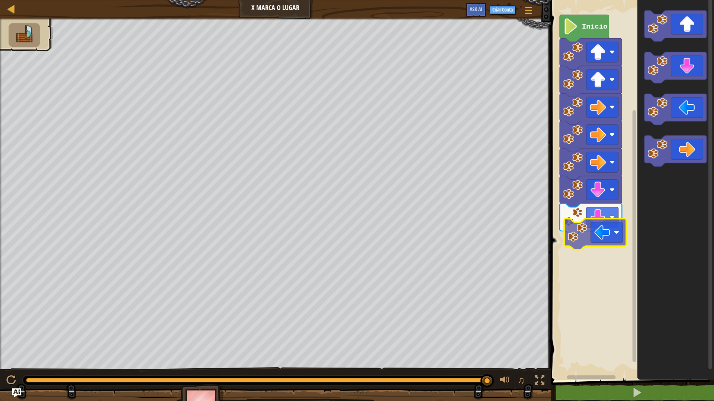
click at [608, 244] on div "Início" at bounding box center [630, 188] width 165 height 384
